Goal: Task Accomplishment & Management: Complete application form

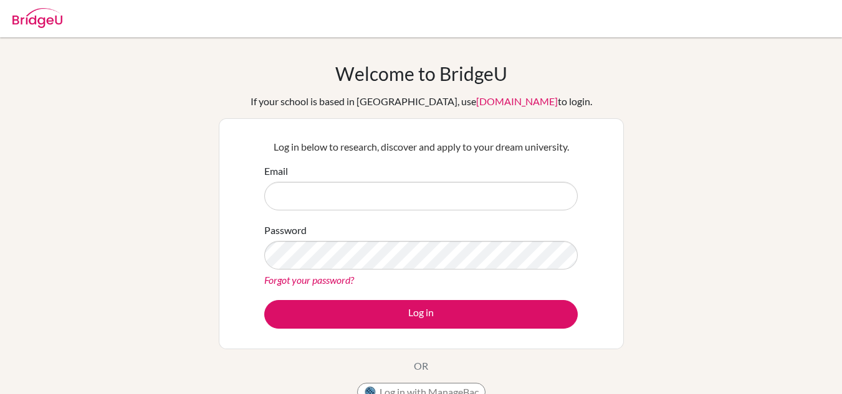
scroll to position [1, 0]
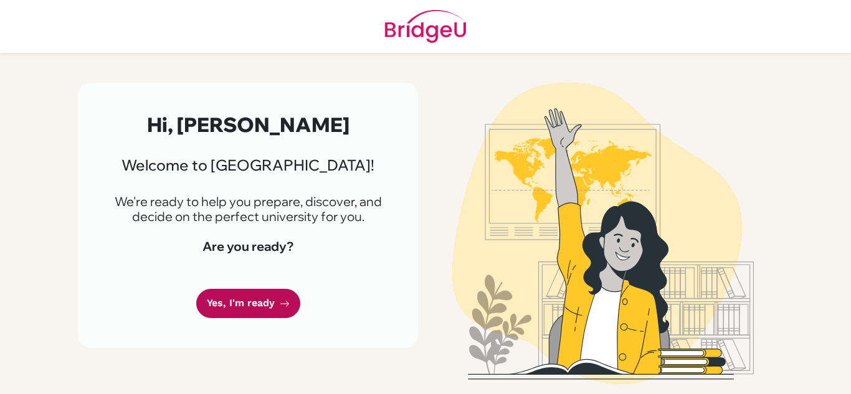
click at [234, 305] on link "Yes, I'm ready" at bounding box center [248, 303] width 104 height 29
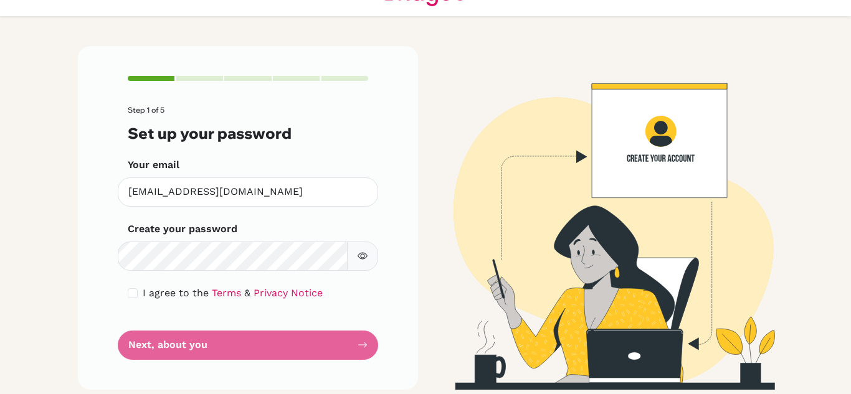
scroll to position [38, 0]
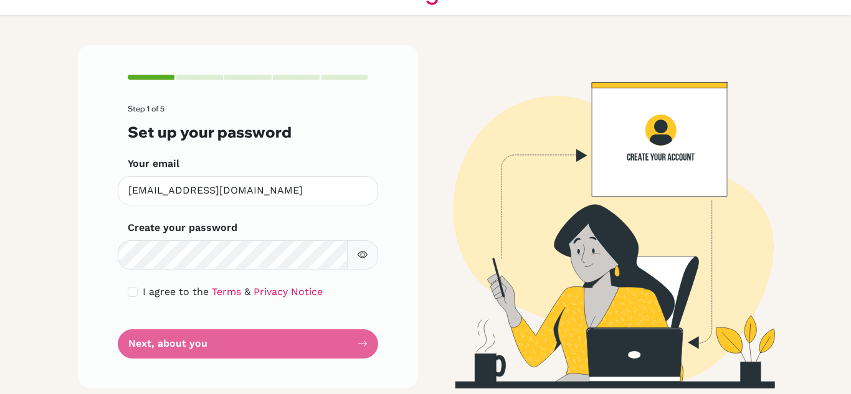
click at [143, 291] on span "I agree to the" at bounding box center [176, 292] width 66 height 12
click at [130, 293] on input "checkbox" at bounding box center [133, 292] width 10 height 10
checkbox input "true"
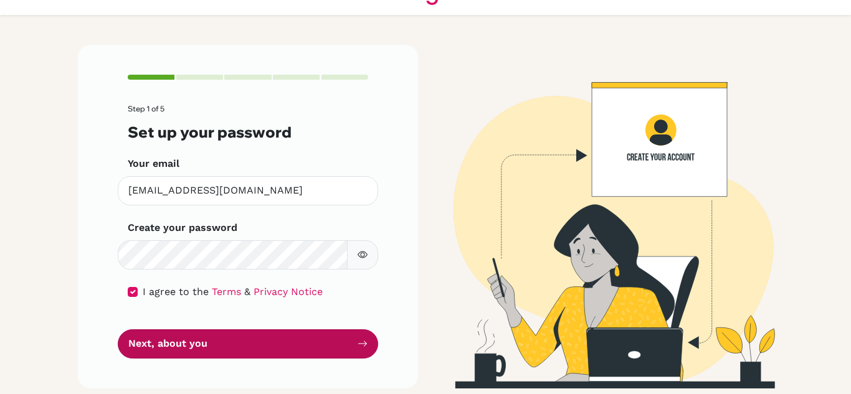
click at [229, 354] on button "Next, about you" at bounding box center [248, 344] width 260 height 29
